Goal: Transaction & Acquisition: Purchase product/service

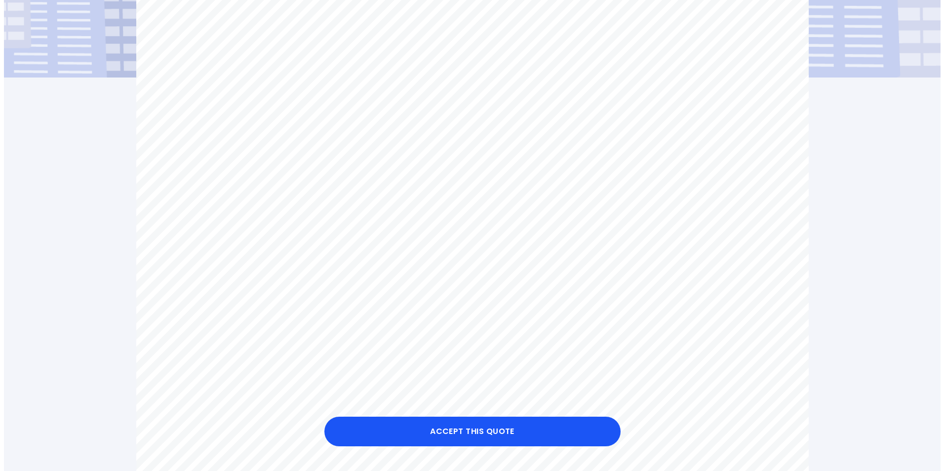
scroll to position [247, 0]
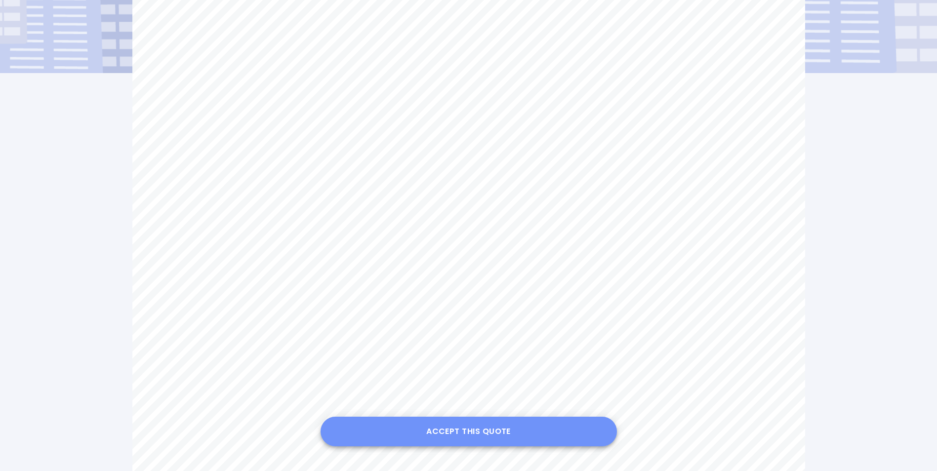
click at [454, 431] on button "Accept this Quote" at bounding box center [469, 432] width 296 height 30
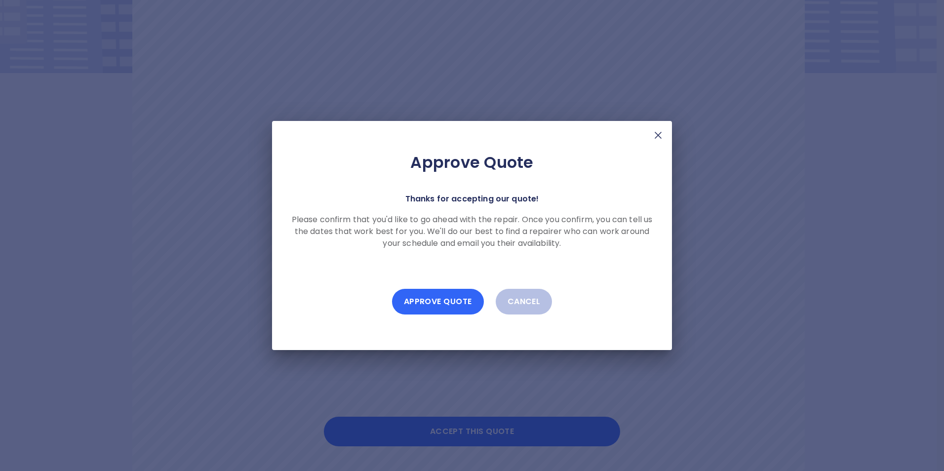
click at [443, 303] on button "Approve Quote" at bounding box center [438, 302] width 92 height 26
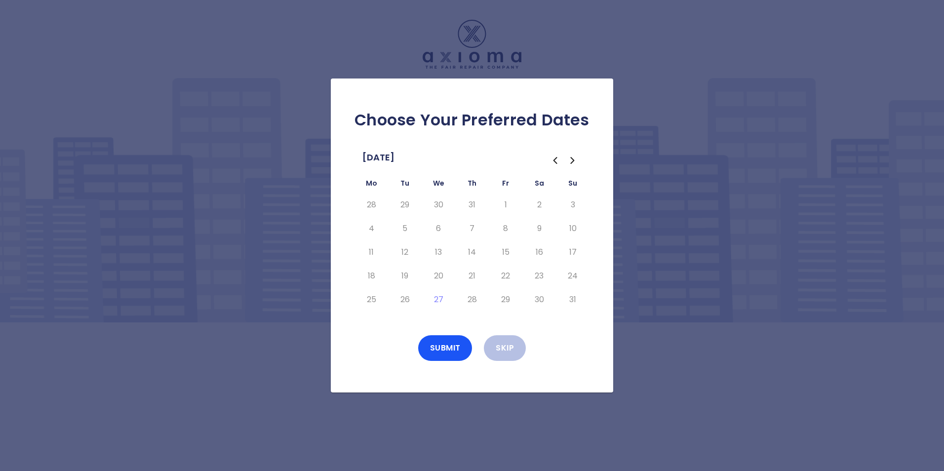
click at [454, 162] on icon "Go to the Next Month" at bounding box center [572, 161] width 3 height 6
click at [454, 205] on button "4" at bounding box center [472, 205] width 18 height 16
click at [452, 350] on button "Submit" at bounding box center [445, 348] width 54 height 26
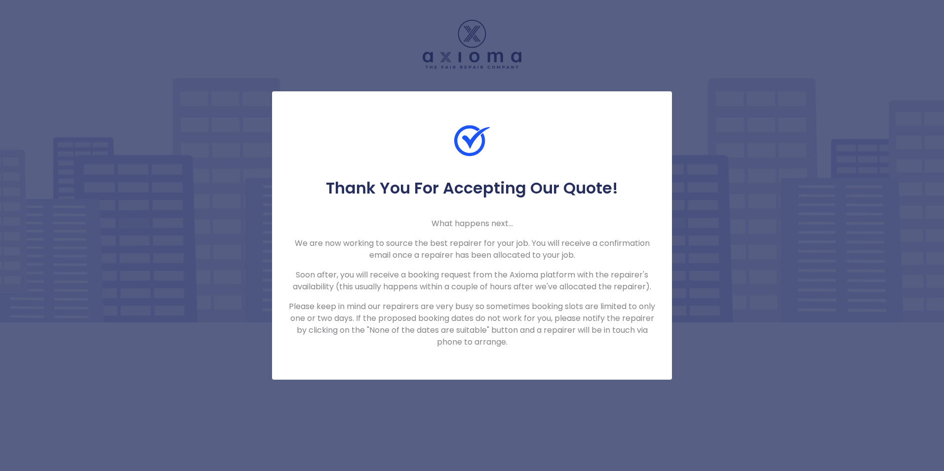
click at [729, 104] on div "Thank You For Accepting Our Quote! What happens next... We are now working to s…" at bounding box center [472, 235] width 944 height 471
click at [767, 118] on div "Thank You For Accepting Our Quote! What happens next... We are now working to s…" at bounding box center [472, 235] width 944 height 471
